Goal: Find specific page/section

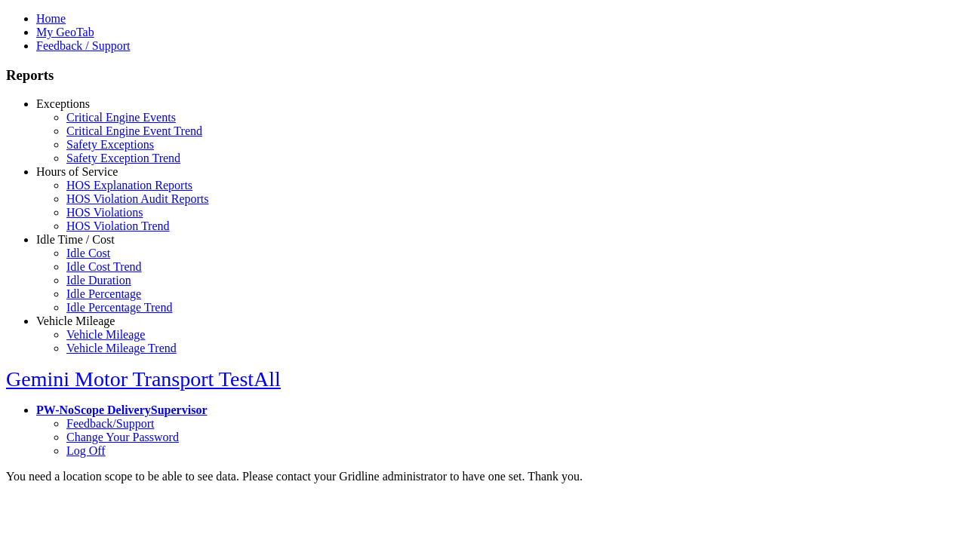
click at [87, 178] on link "Hours of Service" at bounding box center [76, 171] width 81 height 13
click at [98, 219] on link "HOS Violations" at bounding box center [104, 212] width 76 height 13
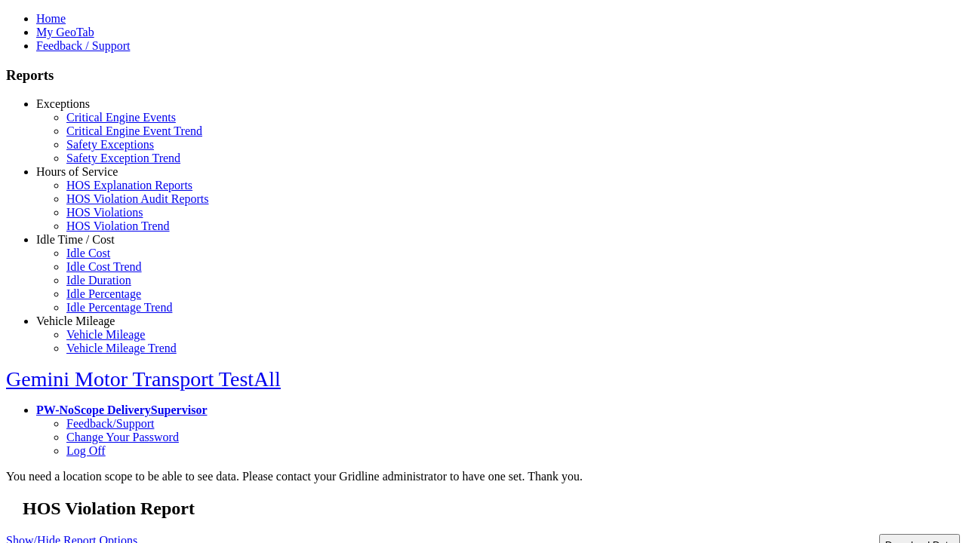
type input "**********"
